Goal: Information Seeking & Learning: Check status

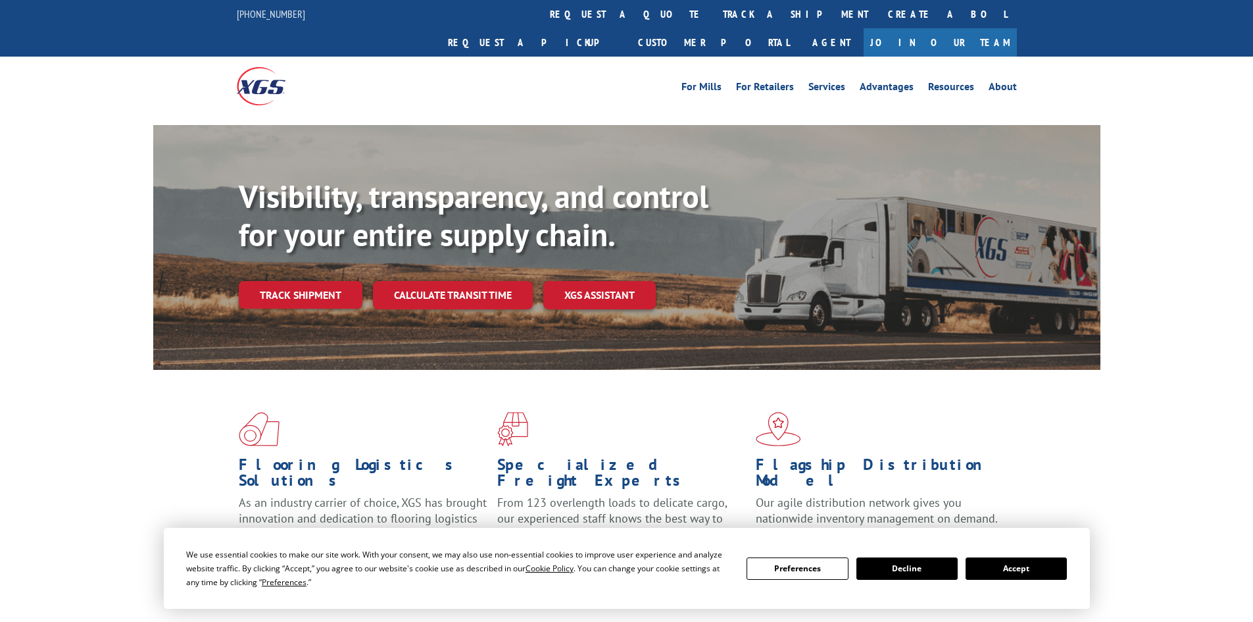
click at [338, 281] on link "Track shipment" at bounding box center [301, 295] width 124 height 28
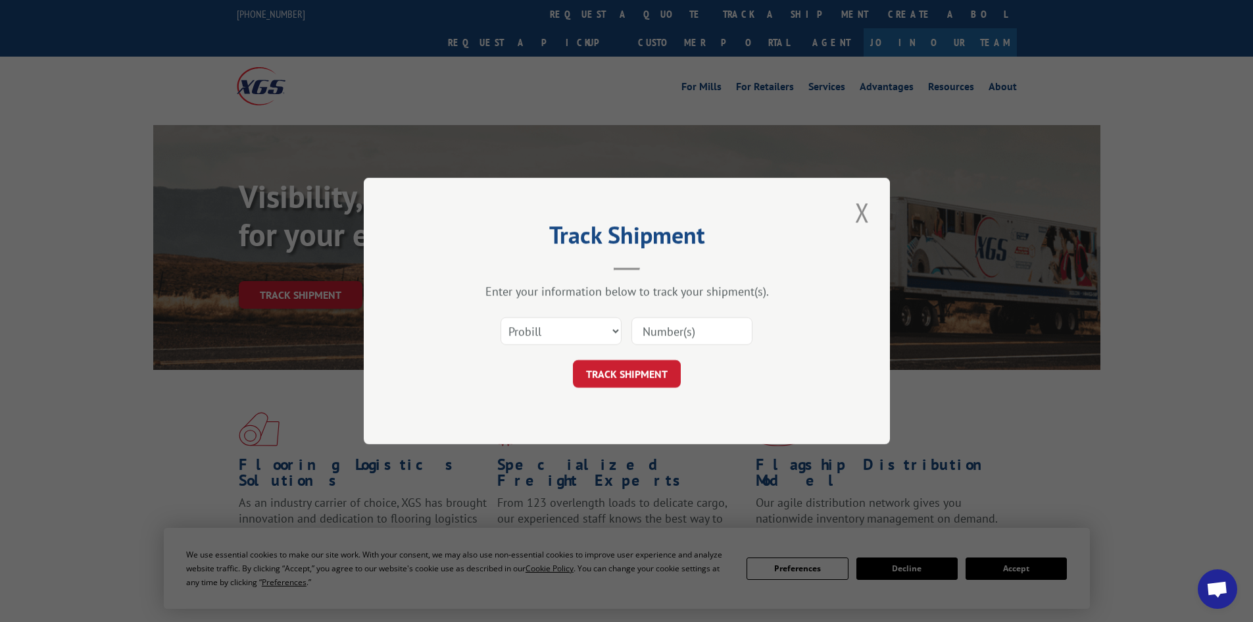
click at [671, 331] on input at bounding box center [691, 331] width 121 height 28
paste input "17002121"
type input "17002121"
click at [637, 370] on button "TRACK SHIPMENT" at bounding box center [627, 374] width 108 height 28
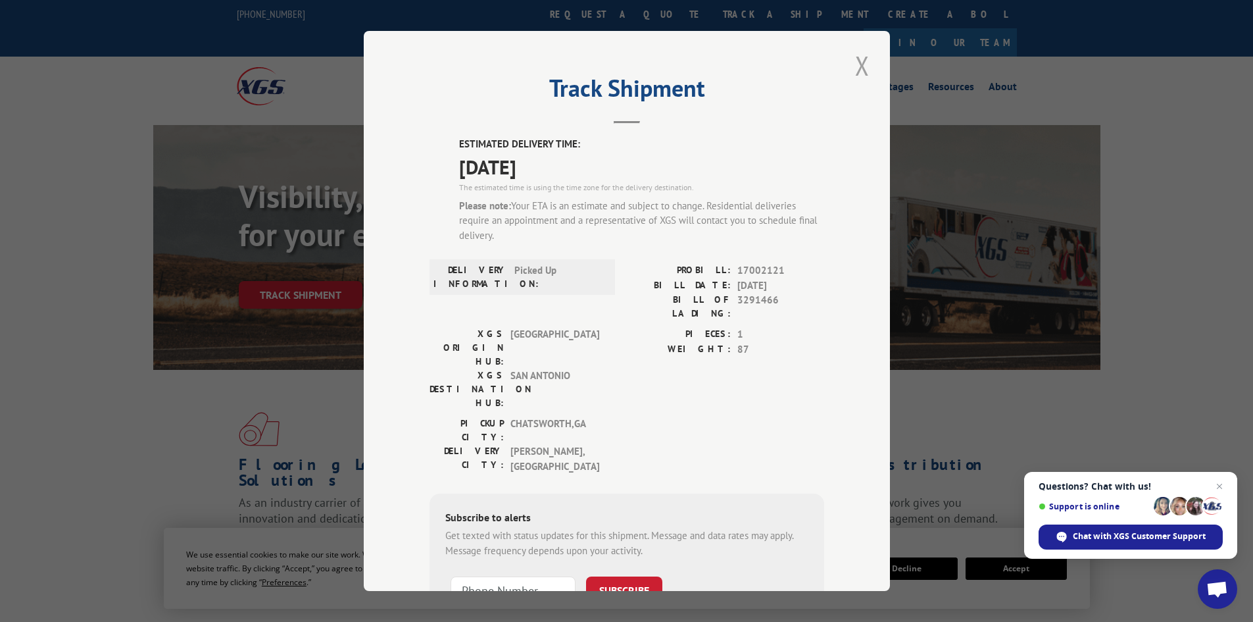
click at [858, 70] on button "Close modal" at bounding box center [862, 65] width 22 height 36
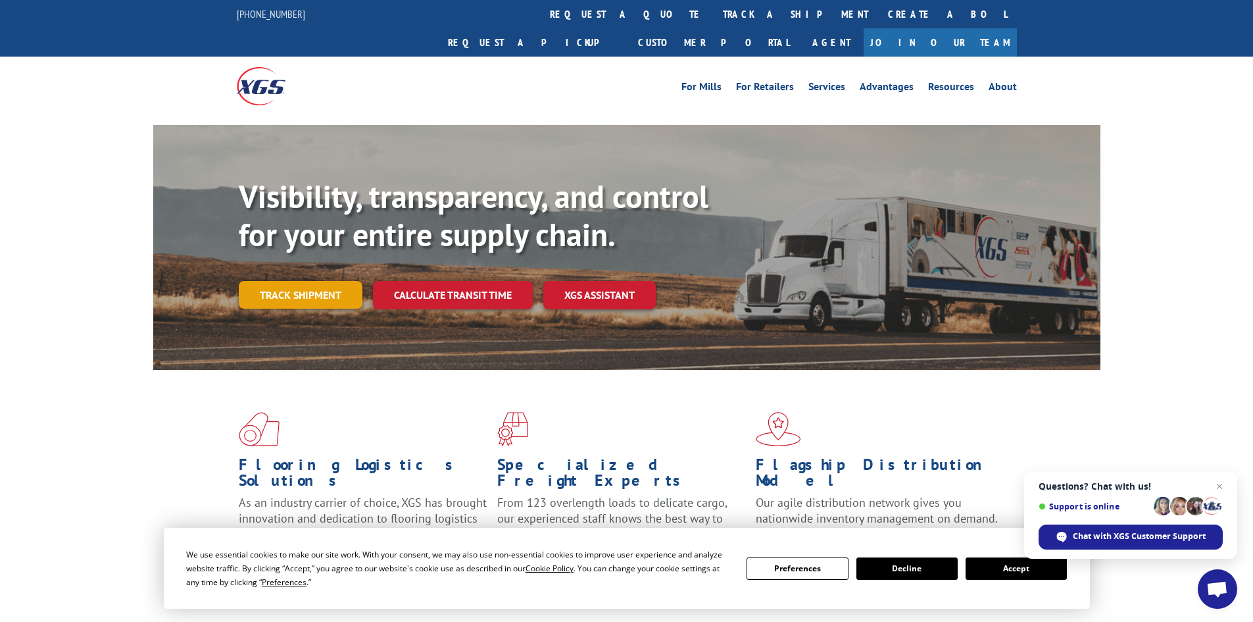
drag, startPoint x: 274, startPoint y: 260, endPoint x: 287, endPoint y: 268, distance: 15.9
click at [274, 281] on link "Track shipment" at bounding box center [301, 295] width 124 height 28
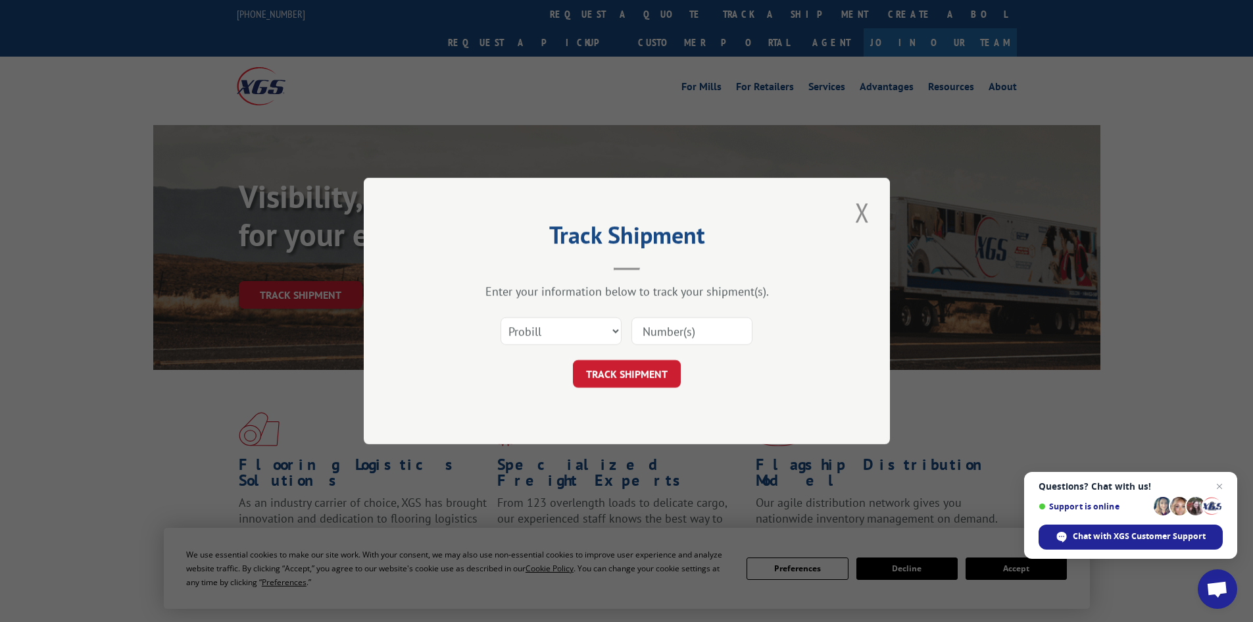
click at [652, 328] on input at bounding box center [691, 331] width 121 height 28
paste input "17002121"
type input "17002121"
click at [652, 365] on button "TRACK SHIPMENT" at bounding box center [627, 374] width 108 height 28
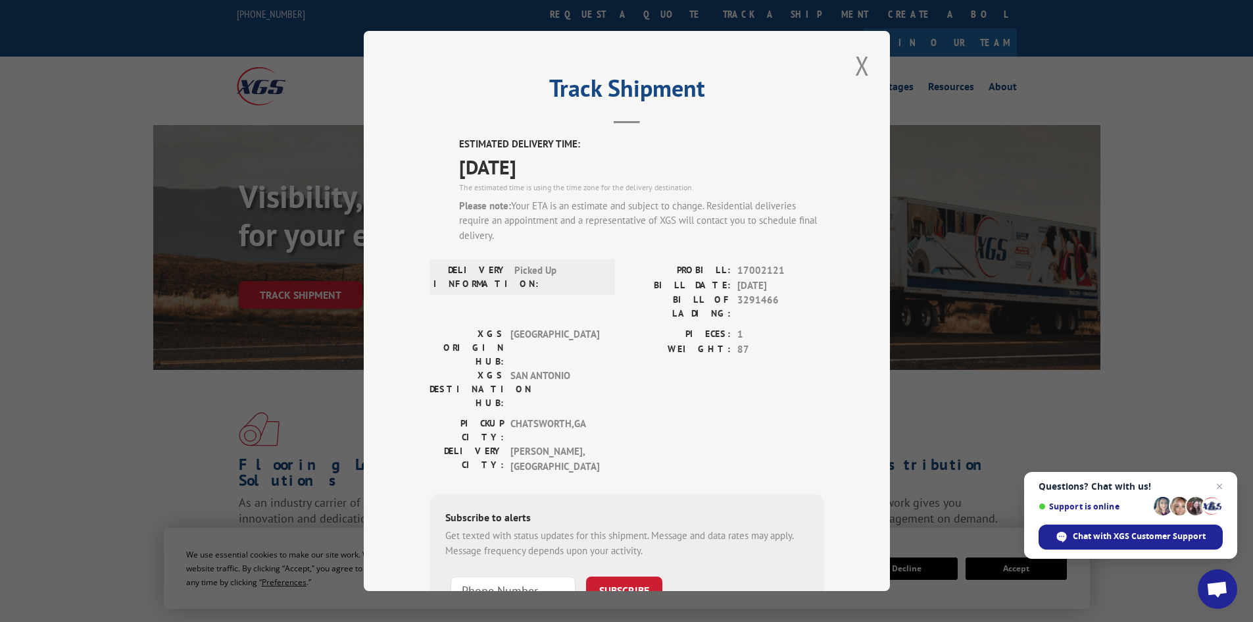
scroll to position [66, 0]
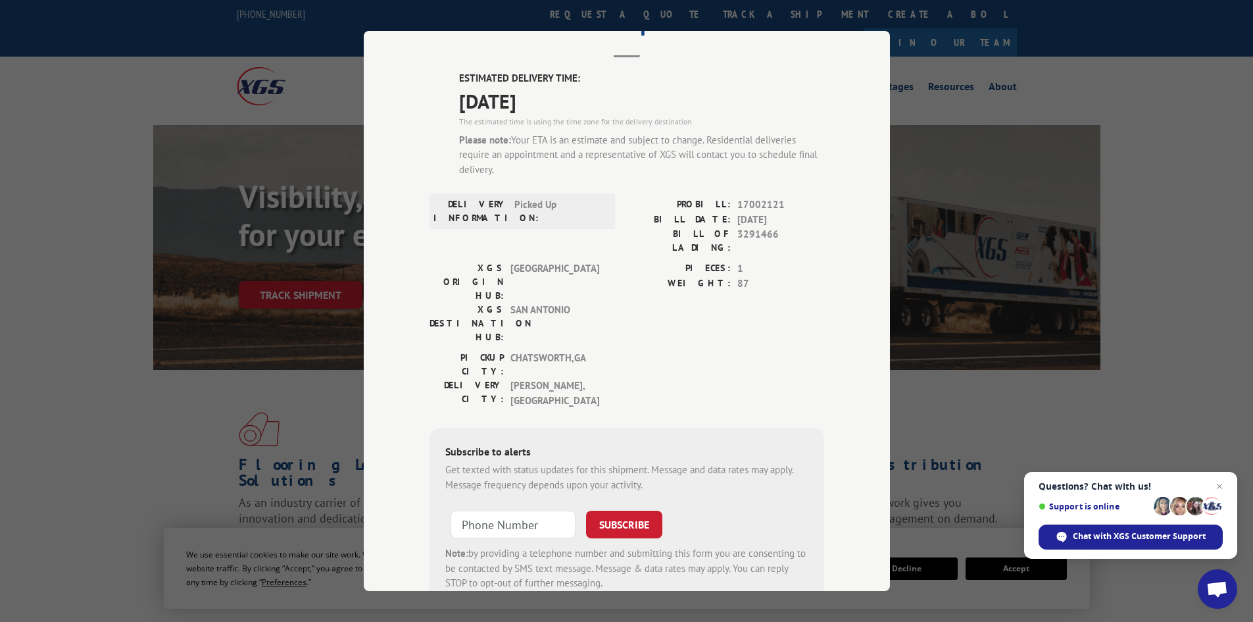
click at [1128, 70] on div "Track Shipment ESTIMATED DELIVERY TIME: [DATE] The estimated time is using the …" at bounding box center [626, 311] width 1253 height 622
click at [779, 593] on div "Track Shipment ESTIMATED DELIVERY TIME: [DATE] The estimated time is using the …" at bounding box center [626, 311] width 1253 height 622
click at [930, 41] on div "Track Shipment ESTIMATED DELIVERY TIME: [DATE] The estimated time is using the …" at bounding box center [626, 311] width 1253 height 622
click at [1133, 46] on div "Track Shipment ESTIMATED DELIVERY TIME: [DATE] The estimated time is using the …" at bounding box center [626, 311] width 1253 height 622
click at [1181, 153] on div "Track Shipment ESTIMATED DELIVERY TIME: [DATE] The estimated time is using the …" at bounding box center [626, 311] width 1253 height 622
